Goal: Check status

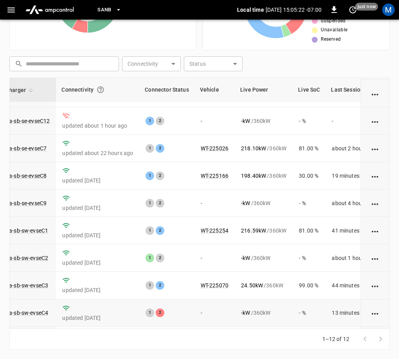
scroll to position [111, 65]
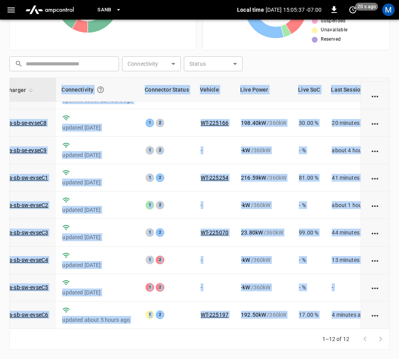
drag, startPoint x: 305, startPoint y: 329, endPoint x: 329, endPoint y: 328, distance: 23.5
click at [329, 328] on div "Charger Connectivity Connector Status Vehicle Live Power Live SoC Last Session …" at bounding box center [199, 213] width 380 height 272
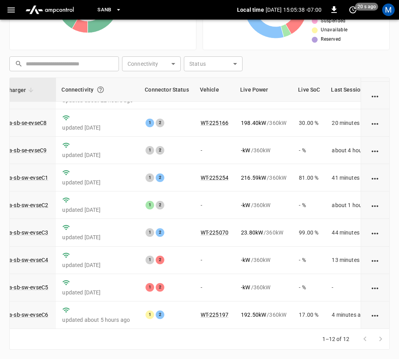
drag, startPoint x: 329, startPoint y: 328, endPoint x: 352, endPoint y: 328, distance: 23.5
click at [352, 328] on div "Charger Connectivity Connector Status Vehicle Live Power Live SoC Last Session …" at bounding box center [199, 202] width 380 height 251
drag, startPoint x: 354, startPoint y: 328, endPoint x: 358, endPoint y: 327, distance: 4.0
click at [358, 327] on div "Charger Connectivity Connector Status Vehicle Live Power Live SoC Last Session …" at bounding box center [199, 202] width 380 height 251
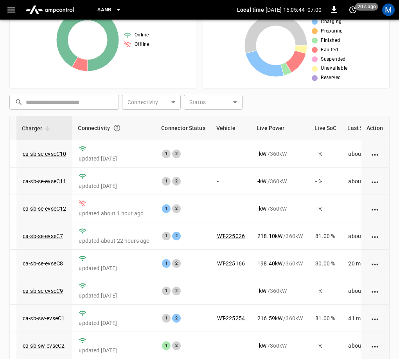
scroll to position [178, 0]
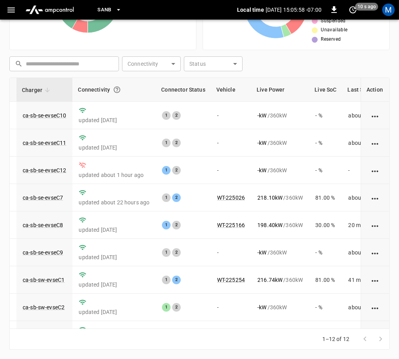
click at [345, 54] on div "​ ​ Connectivity ​ Connectivity Status ​ Status" at bounding box center [197, 62] width 383 height 18
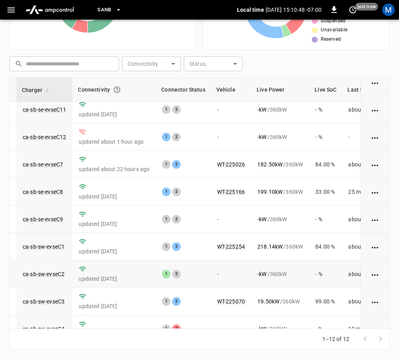
scroll to position [0, 49]
